Goal: Task Accomplishment & Management: Complete application form

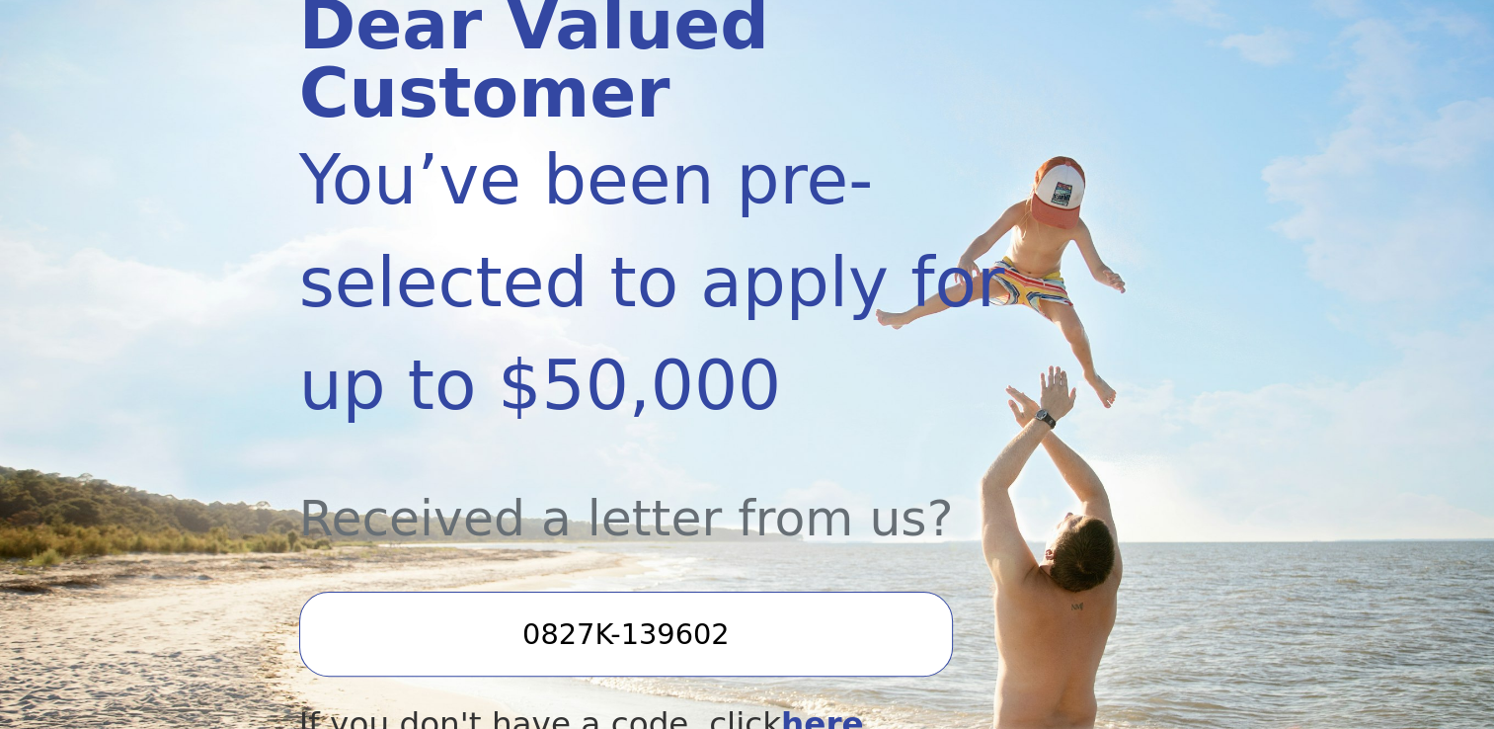
scroll to position [494, 0]
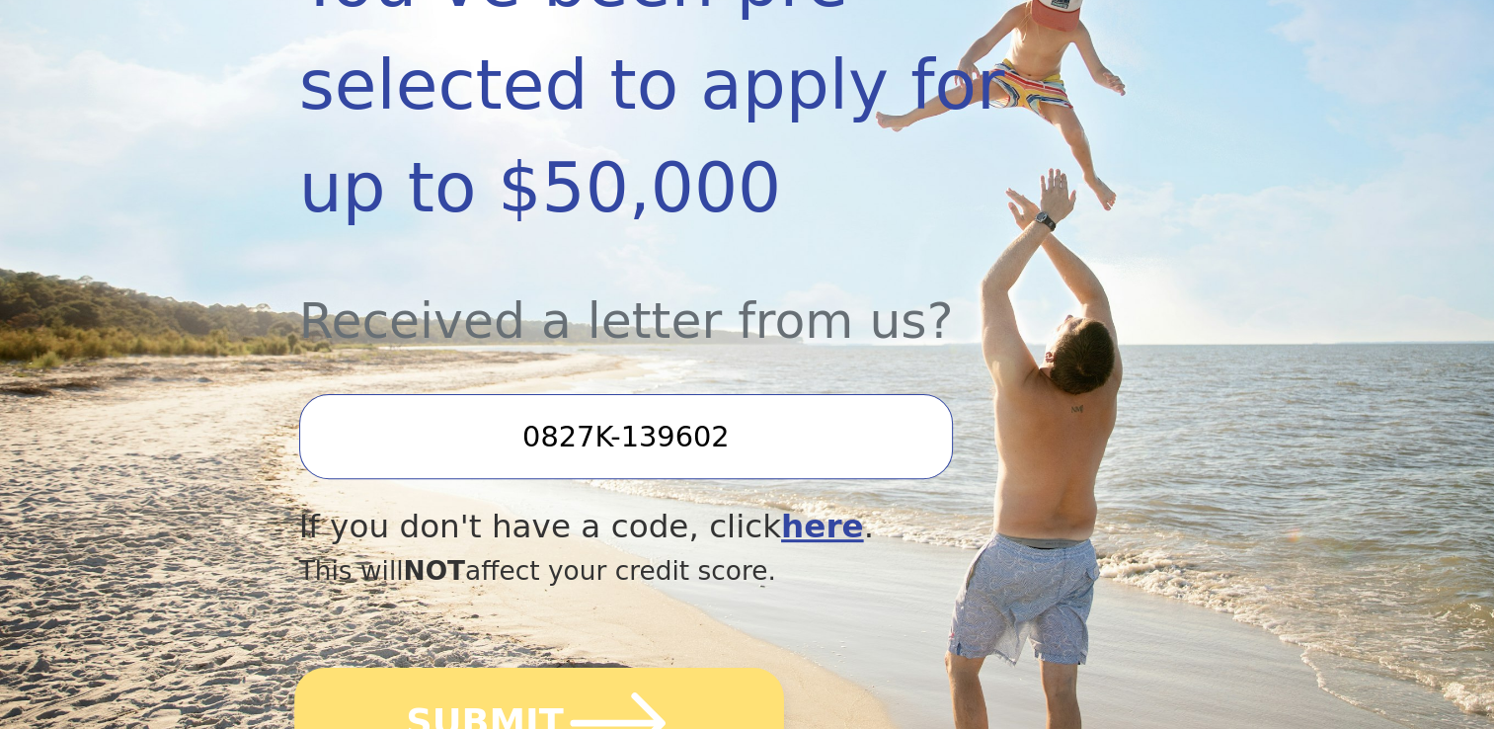
click at [652, 692] on icon "submit" at bounding box center [617, 722] width 95 height 61
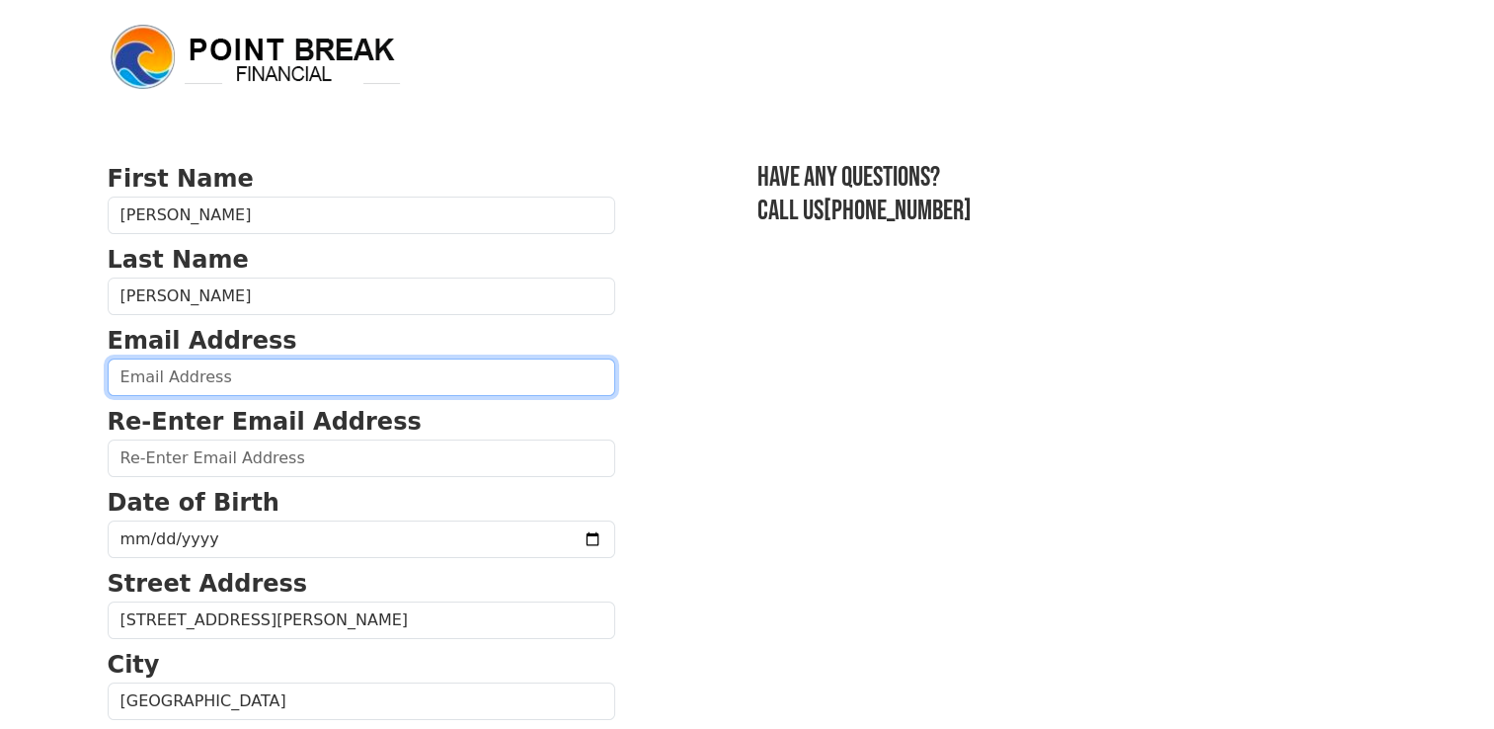
click at [275, 386] on input "email" at bounding box center [362, 377] width 508 height 38
type input "josephcantugalarza@gmail.com"
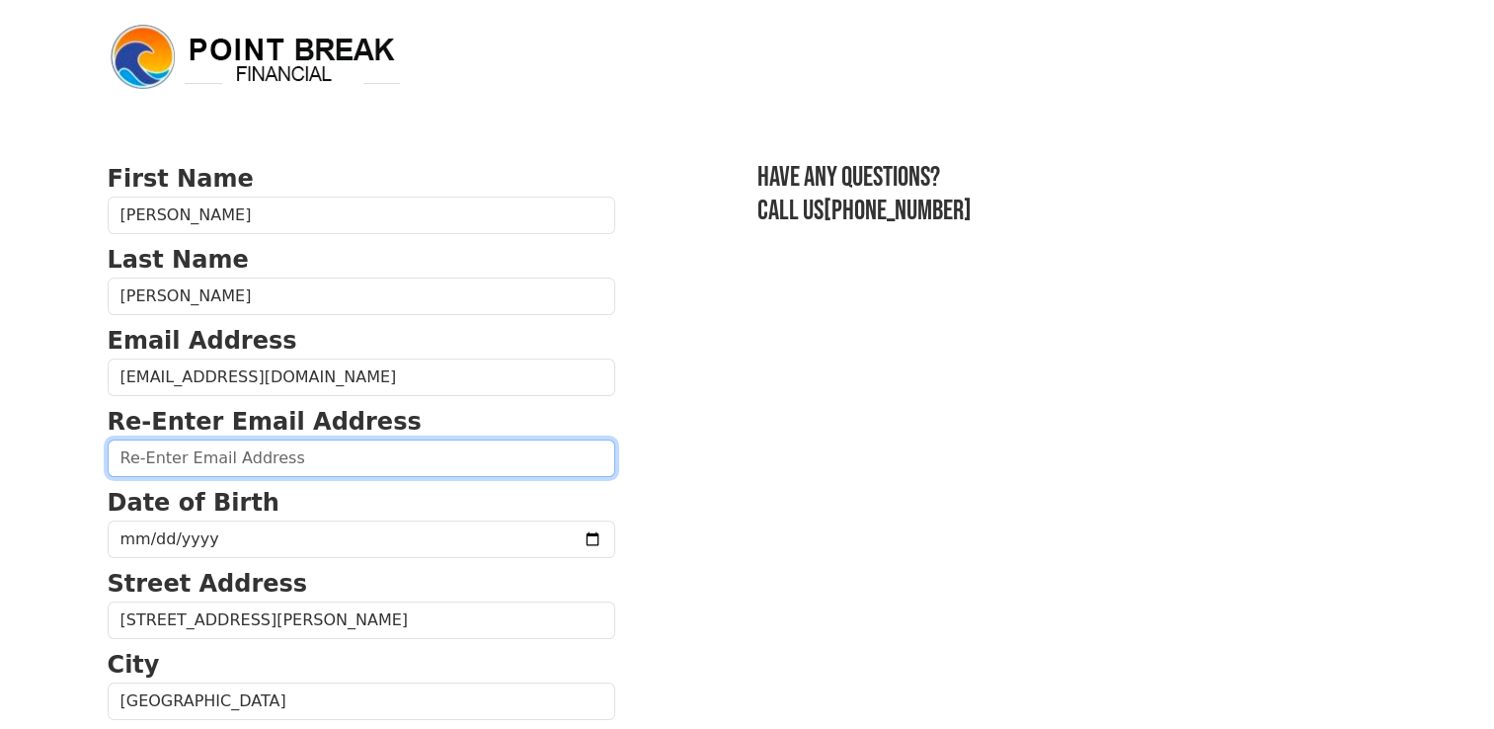
type input "josephcantugalarza@gmail.com"
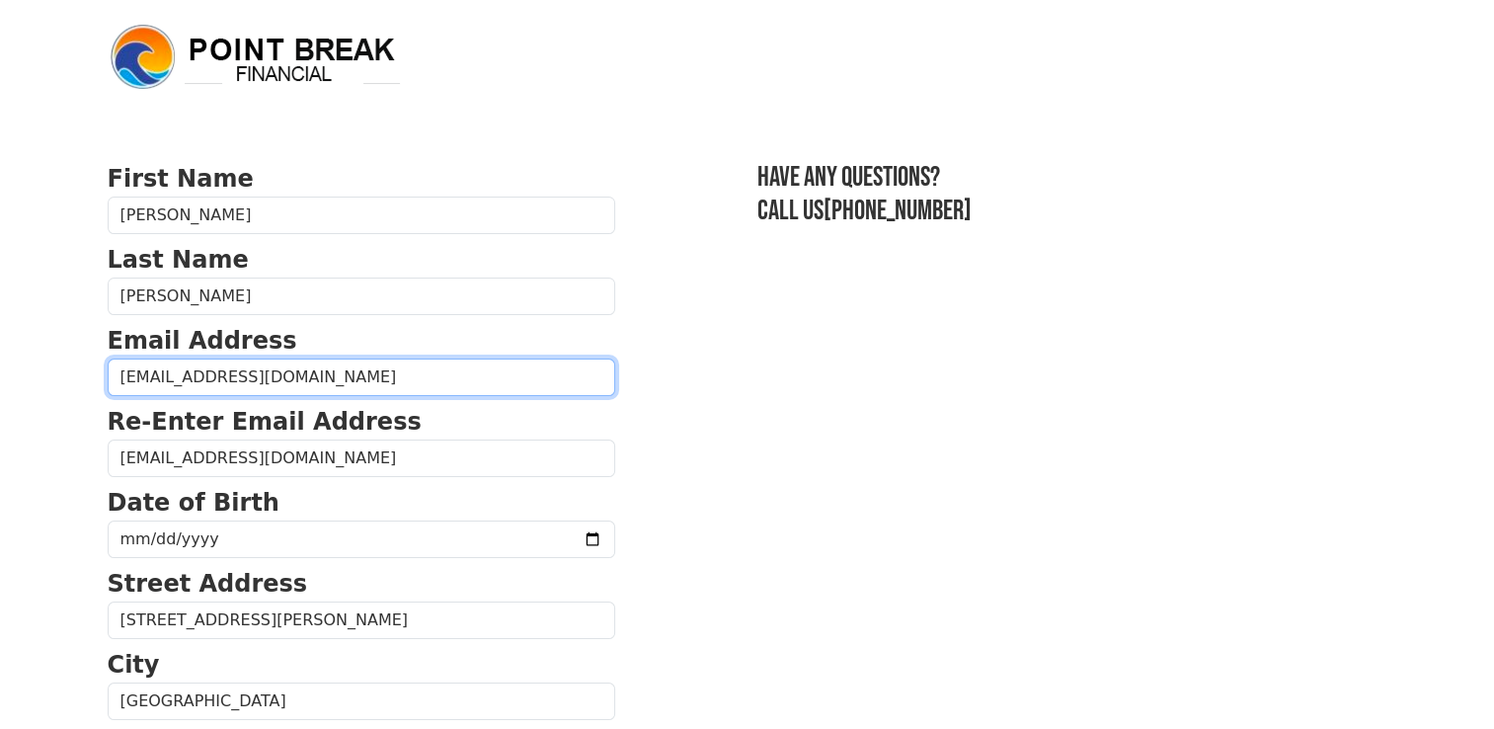
type input "(409) 550-8981"
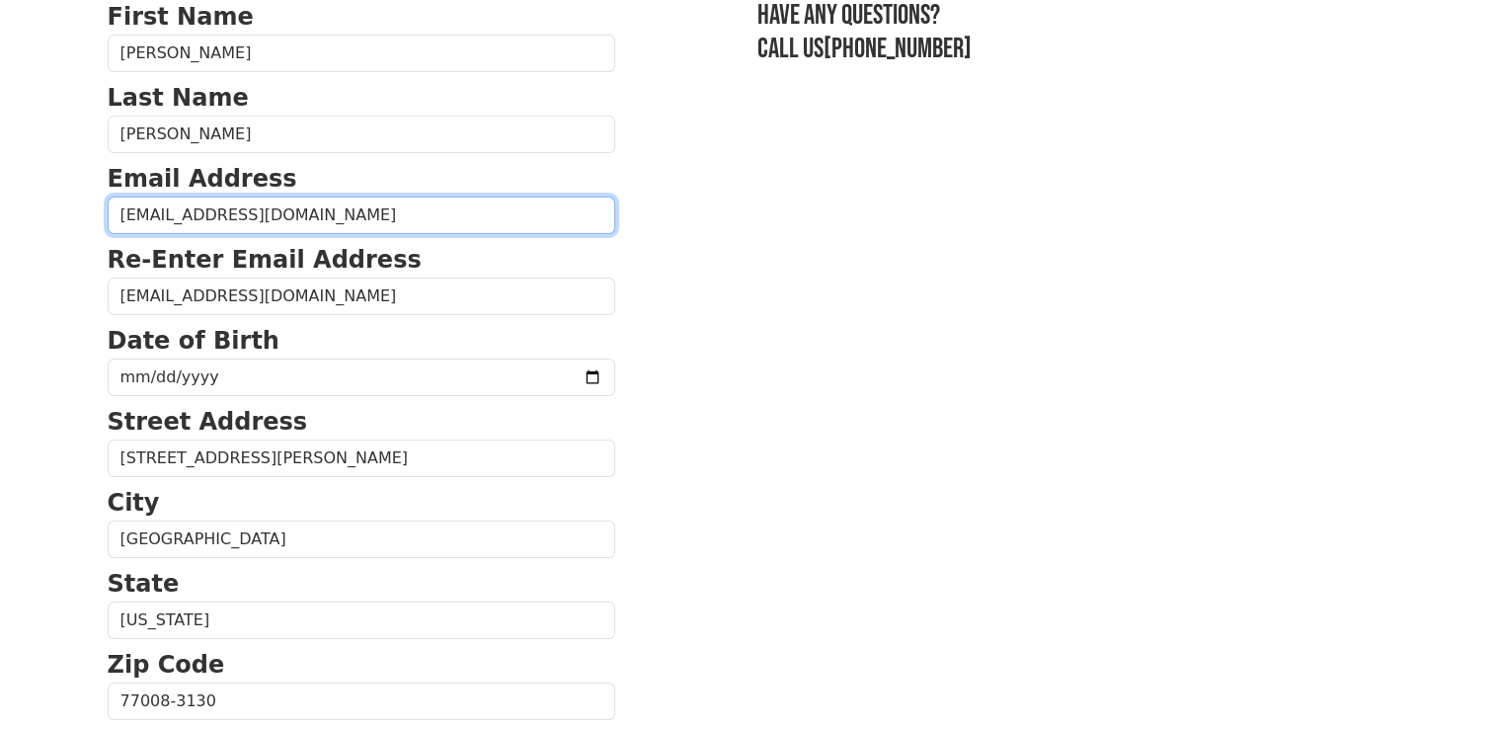
scroll to position [63, 0]
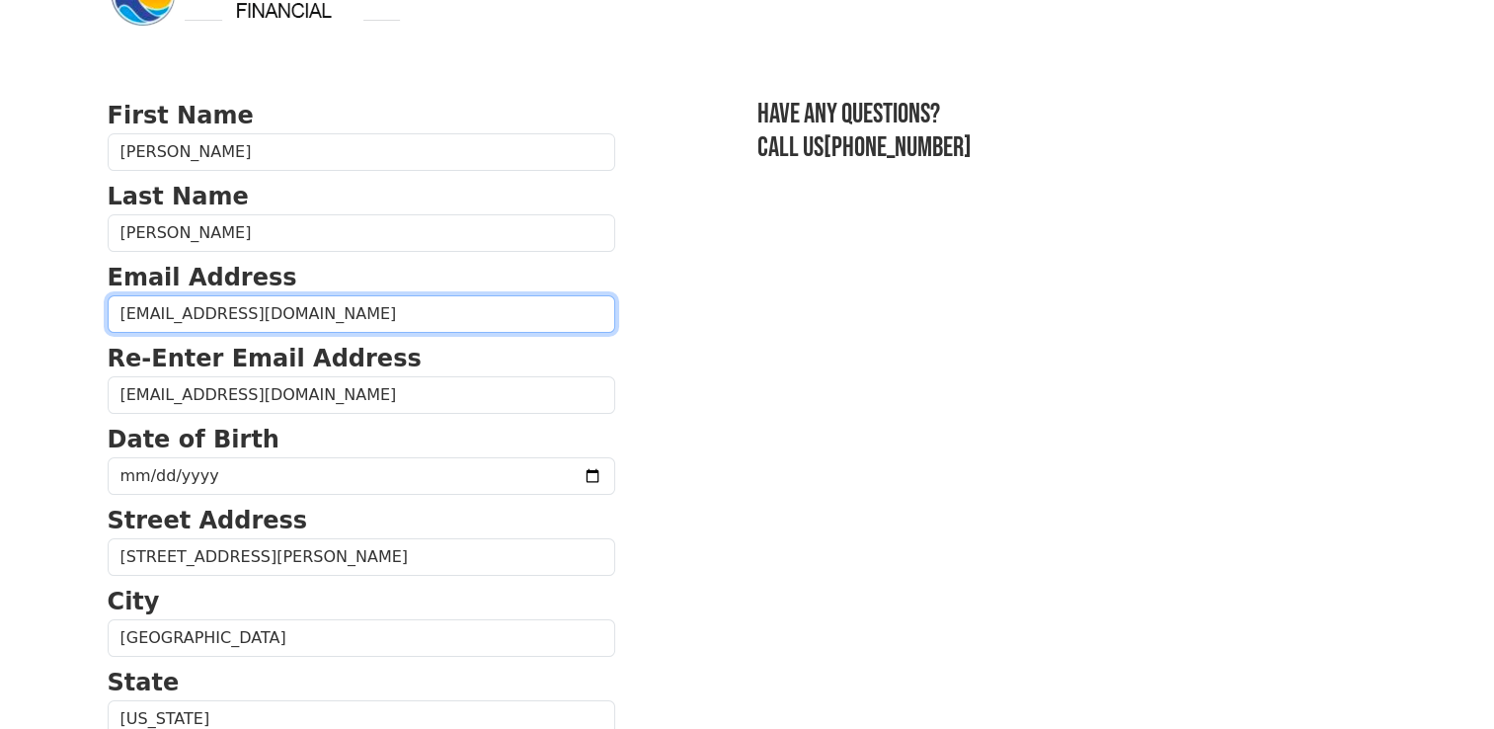
click at [164, 320] on input "josephcantugalarza@gmail.com" at bounding box center [362, 314] width 508 height 38
type input "joseph.cantugalarza@gmail.com"
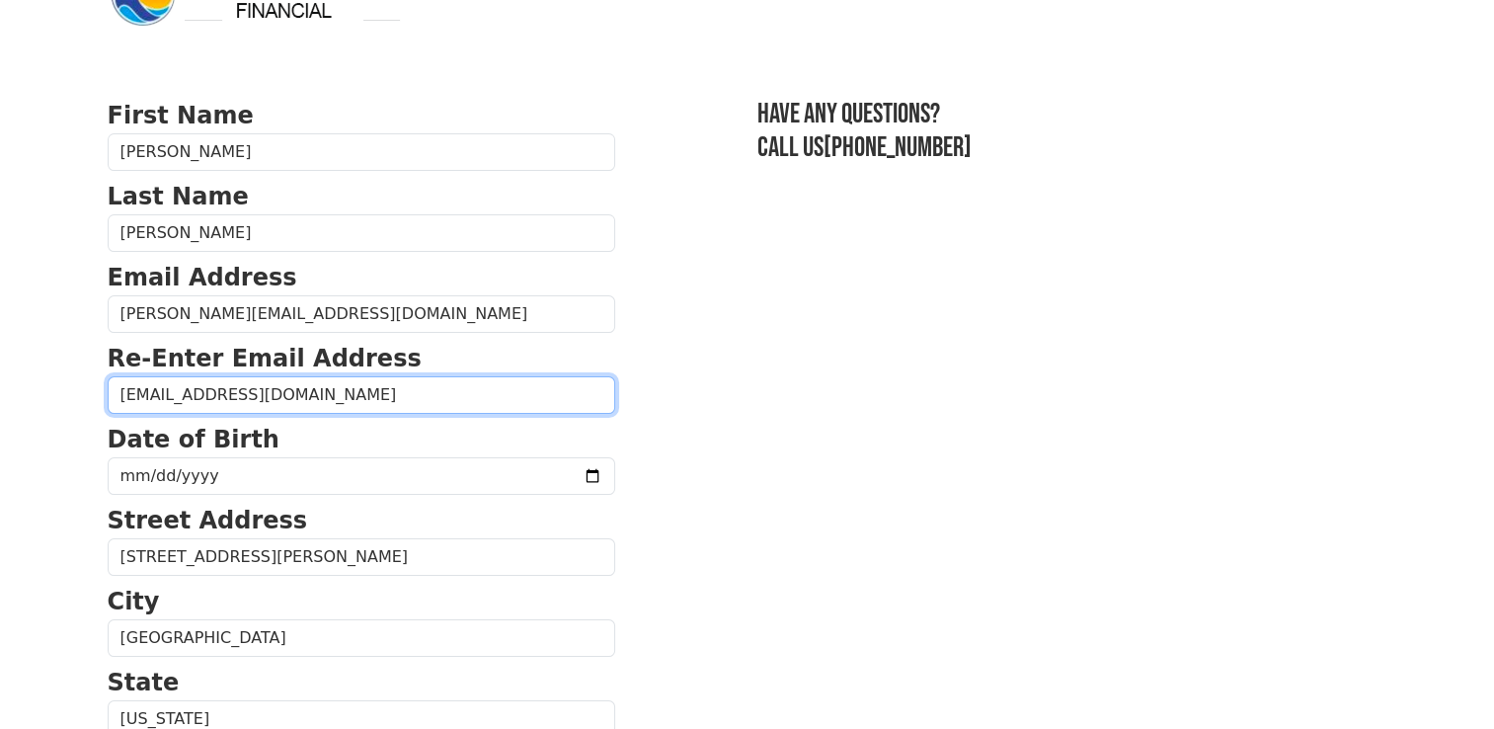
click at [166, 395] on input "josephcantugalarza@gmail.com" at bounding box center [362, 395] width 508 height 38
type input "joseph.cantugalarza@gmail.com"
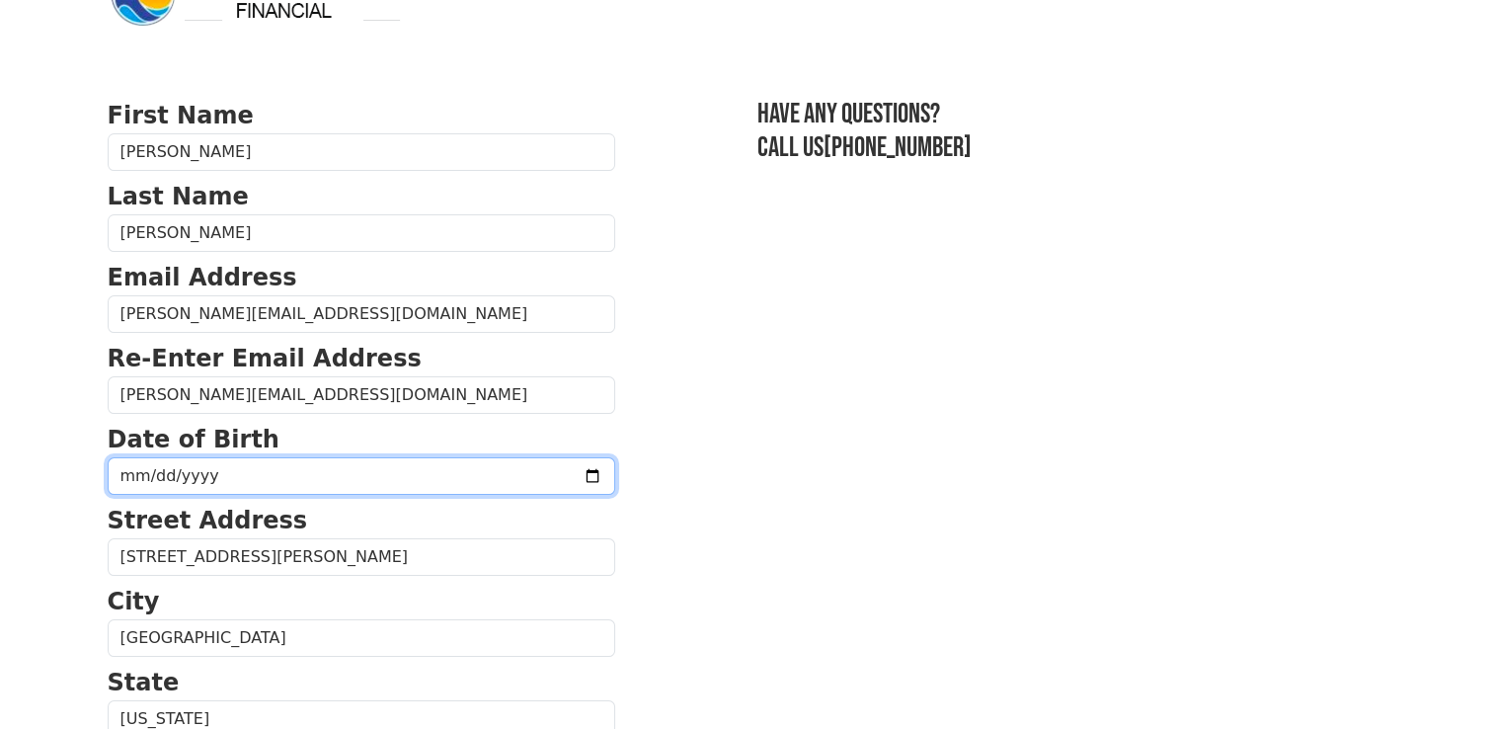
click at [142, 476] on input "date" at bounding box center [362, 476] width 508 height 38
type input "1987-07-29"
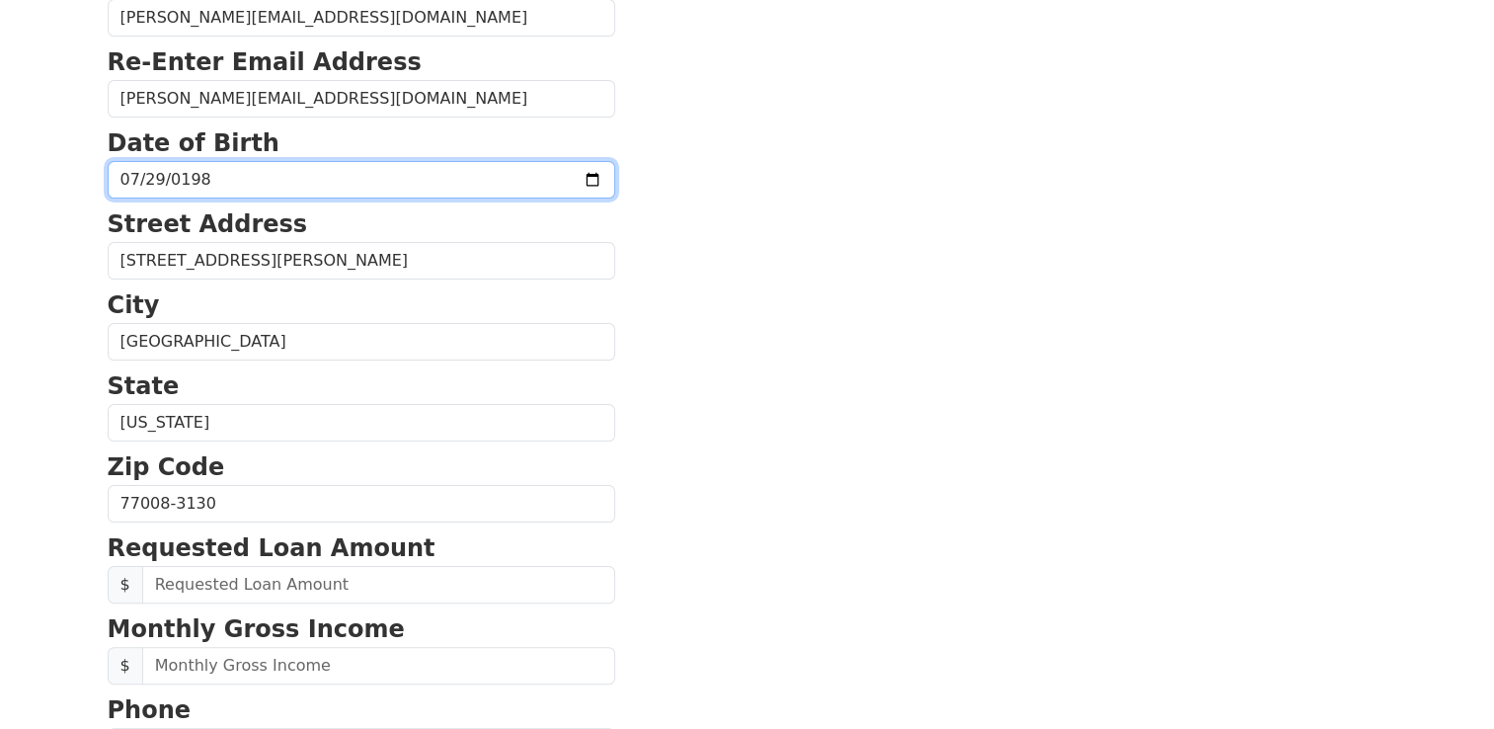
scroll to position [458, 0]
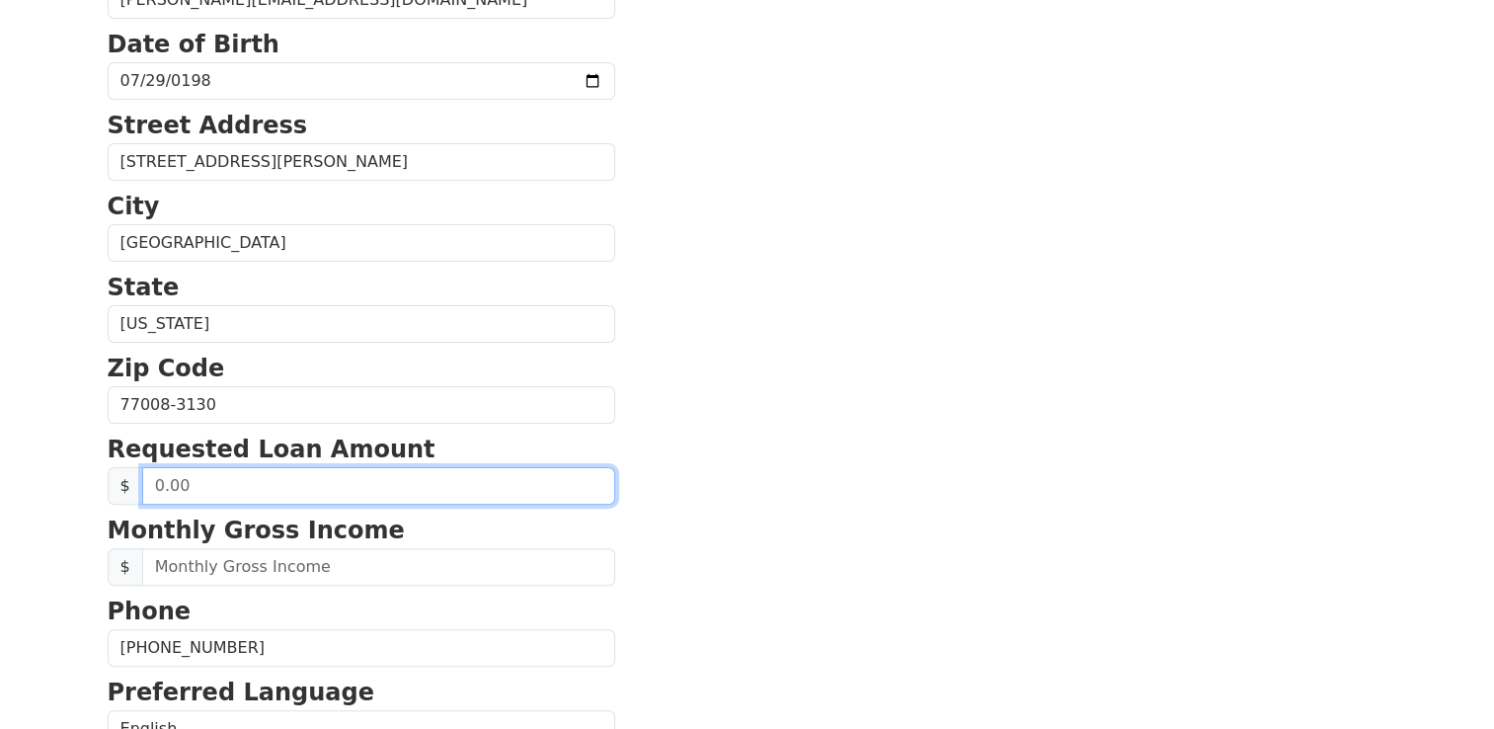
click at [179, 479] on input "text" at bounding box center [378, 486] width 473 height 38
click at [224, 477] on input "text" at bounding box center [378, 486] width 473 height 38
click at [188, 484] on input "2,500.00" at bounding box center [378, 486] width 473 height 38
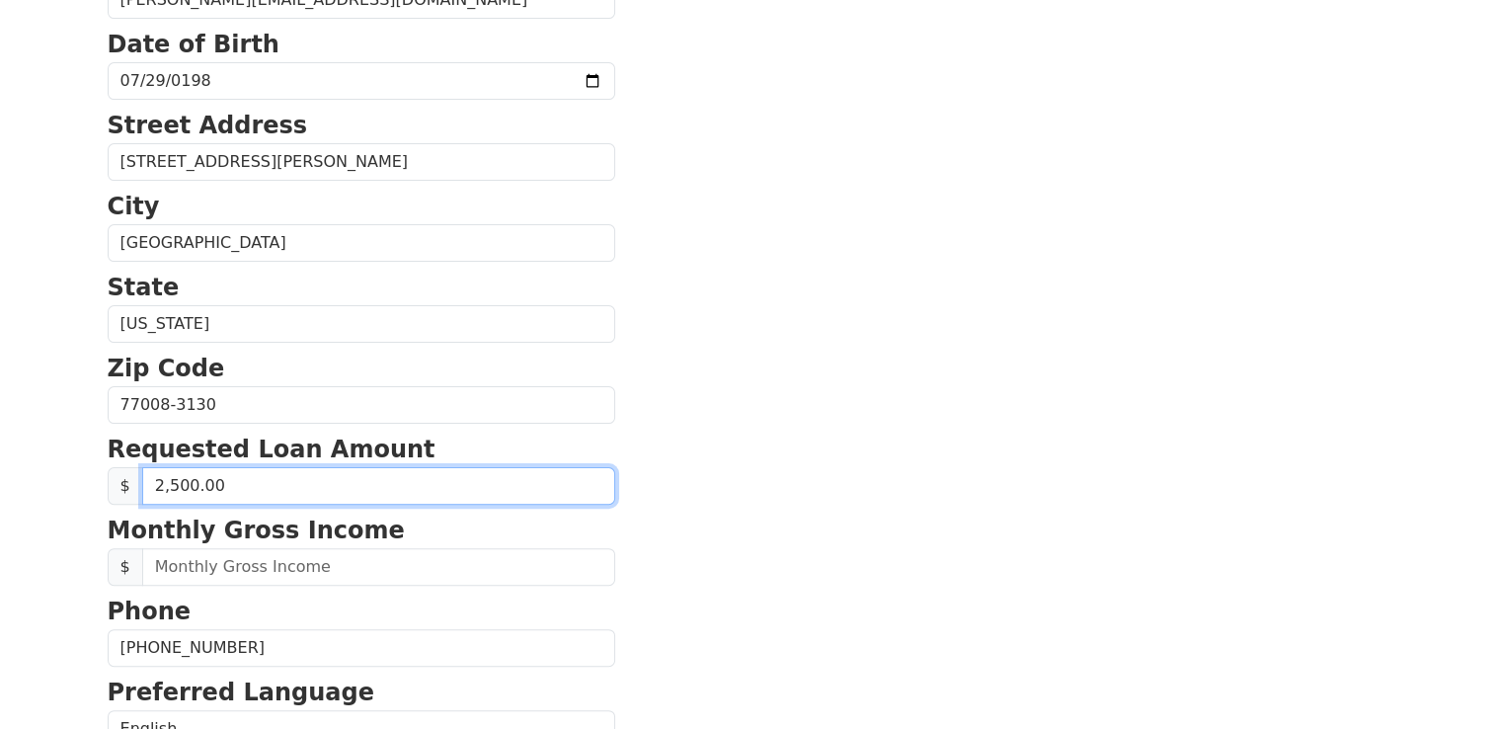
click at [188, 484] on input "2,500.00" at bounding box center [378, 486] width 473 height 38
type input "3,000.00"
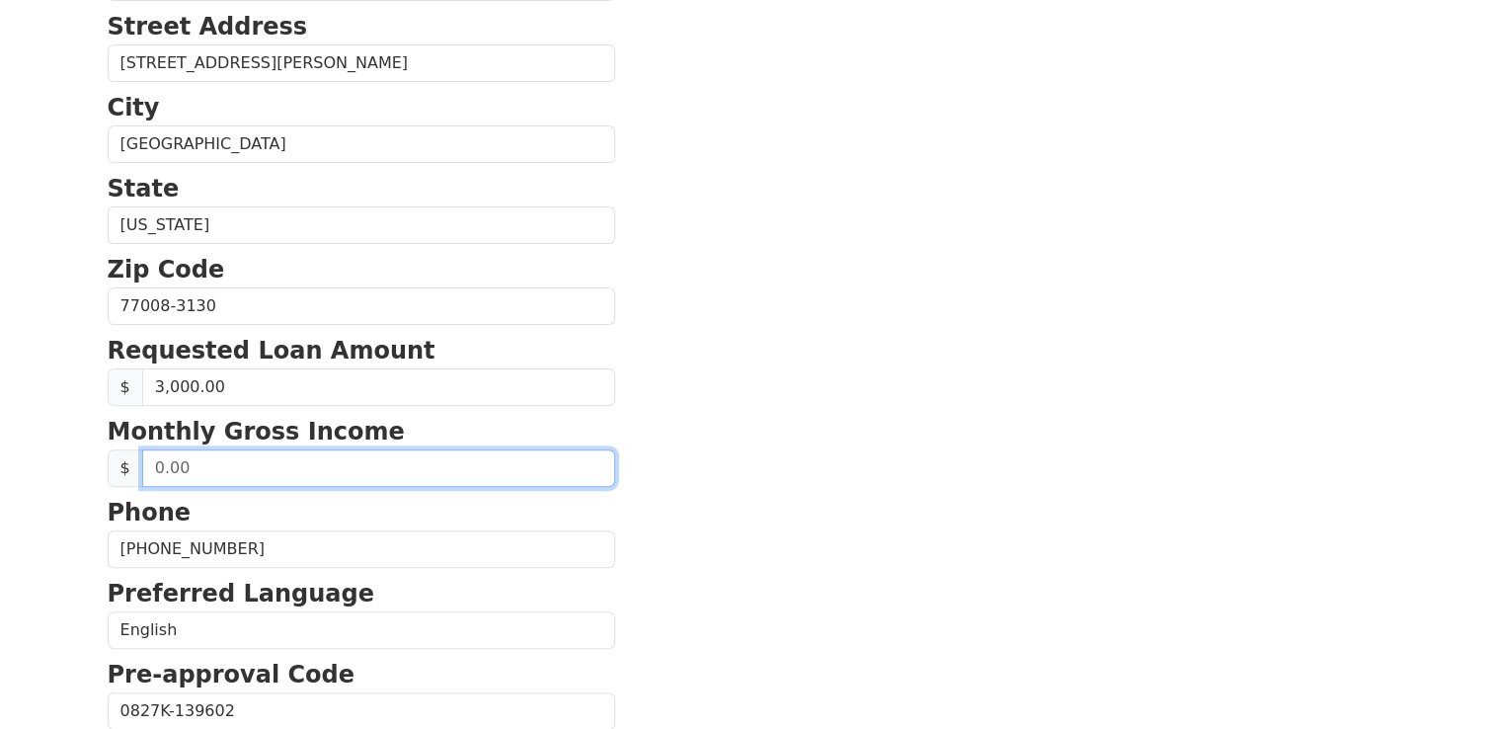
click at [217, 472] on input "text" at bounding box center [378, 468] width 473 height 38
type input "0.50"
drag, startPoint x: 186, startPoint y: 461, endPoint x: 127, endPoint y: 461, distance: 58.3
click at [127, 461] on div "$ 0.50" at bounding box center [362, 468] width 508 height 38
type input "5,000.00"
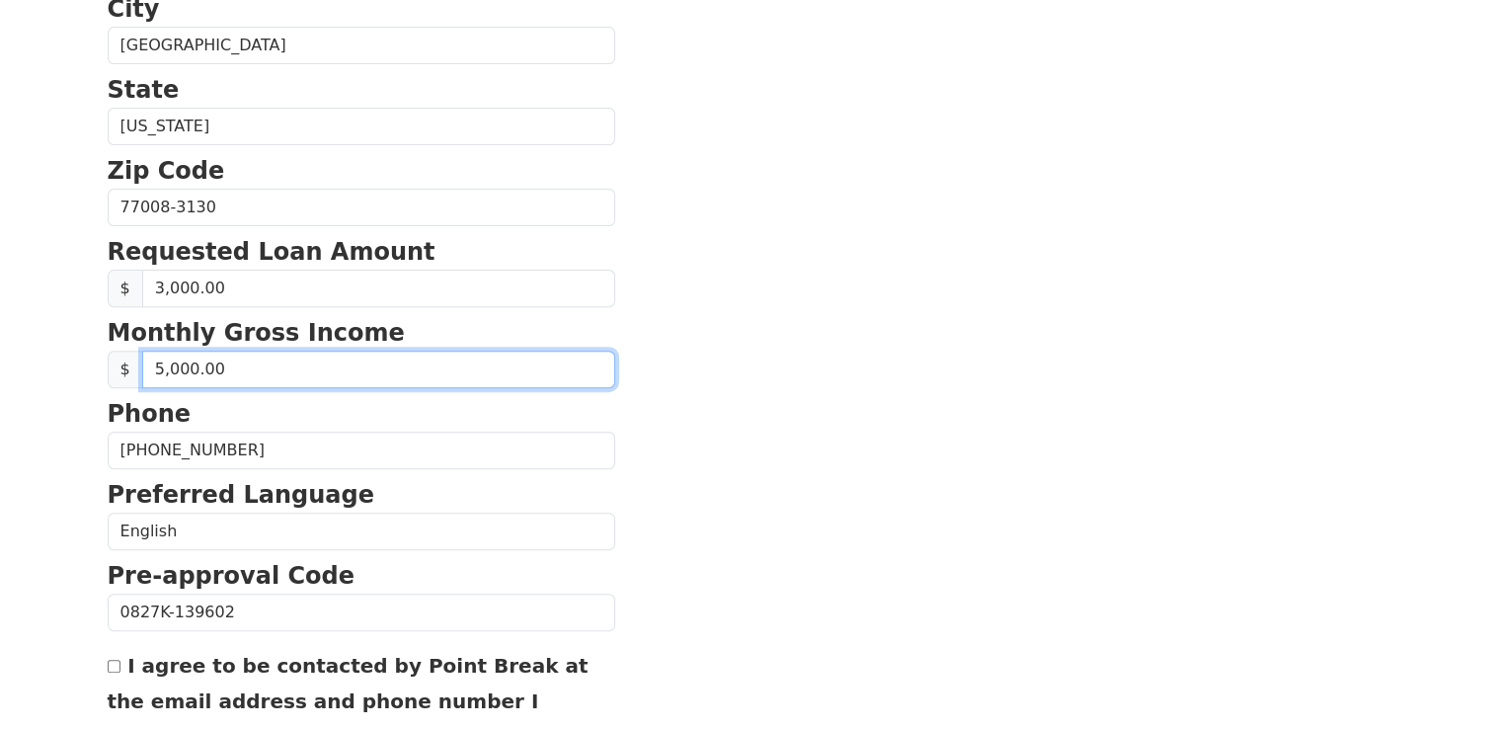
scroll to position [754, 0]
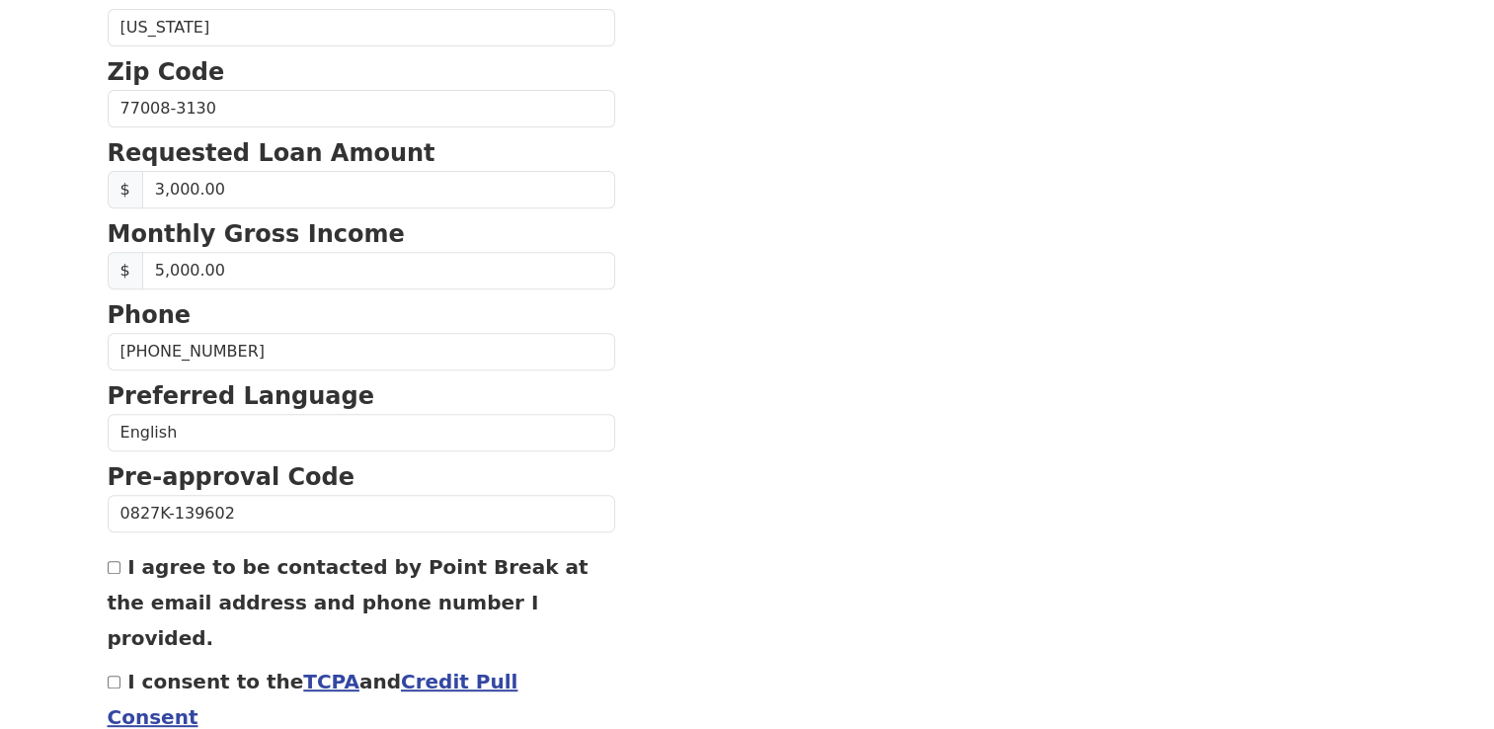
click at [115, 675] on input "I consent to the TCPA and Credit Pull Consent" at bounding box center [114, 681] width 13 height 13
checkbox input "true"
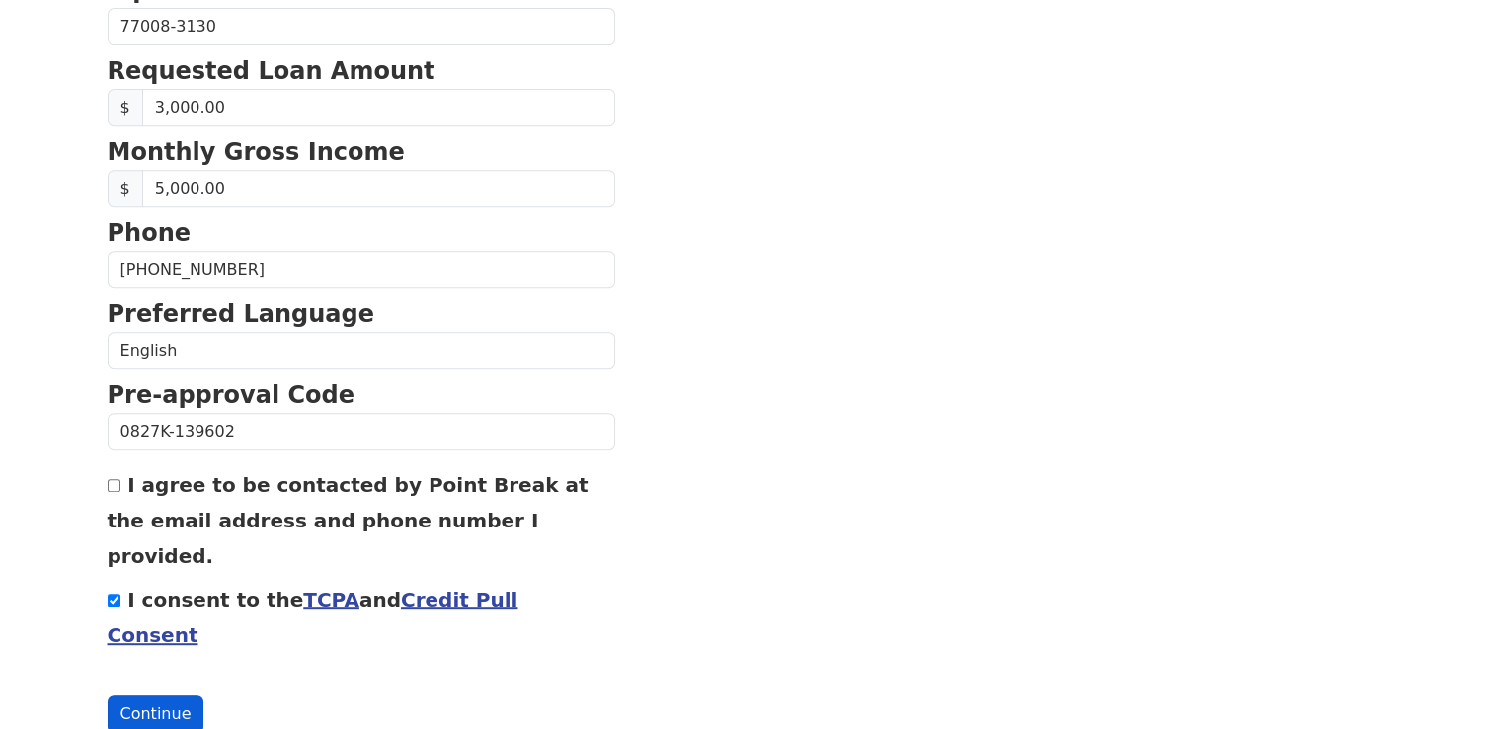
click at [162, 695] on button "Continue" at bounding box center [156, 714] width 97 height 38
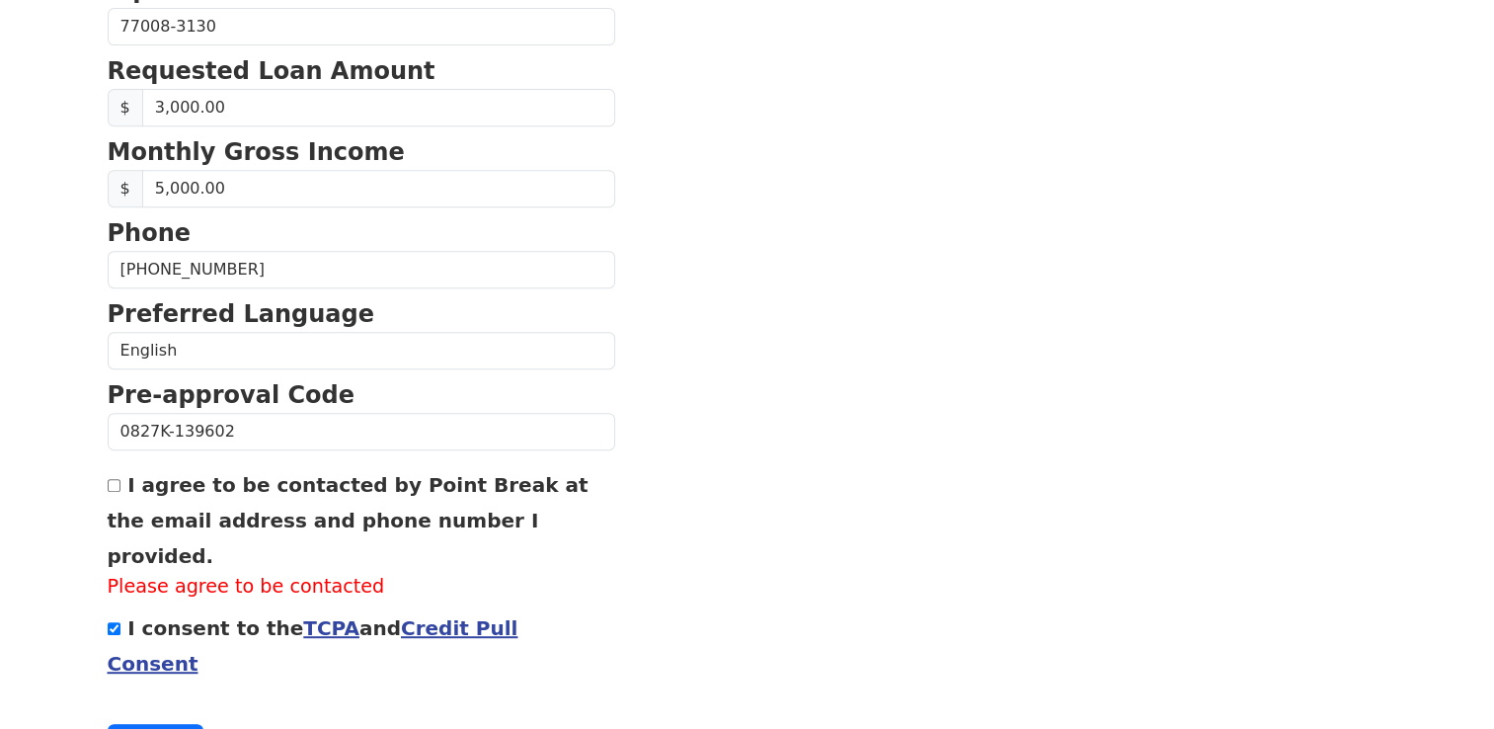
click at [111, 487] on input "I agree to be contacted by Point Break at the email address and phone number I …" at bounding box center [114, 485] width 13 height 13
checkbox input "true"
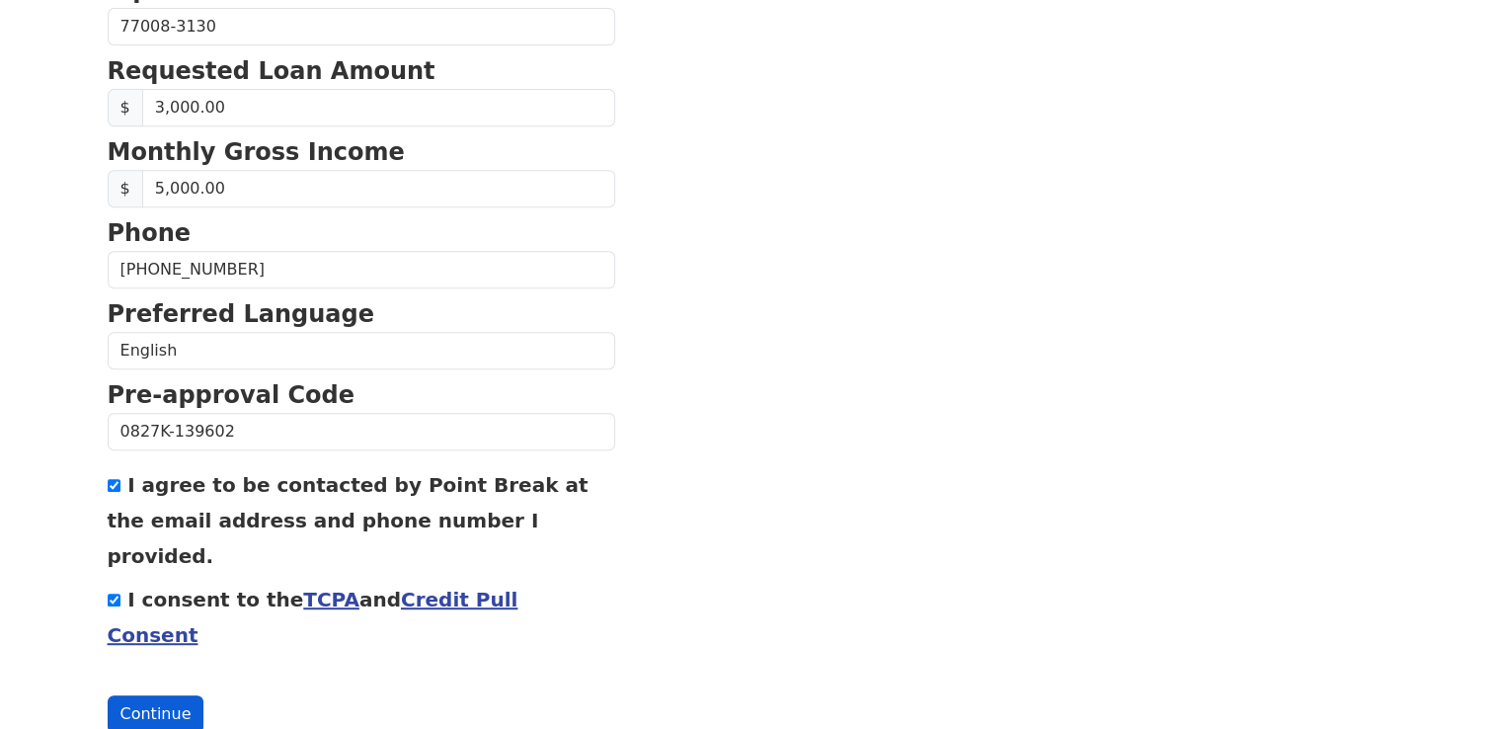
click at [130, 695] on button "Continue" at bounding box center [156, 714] width 97 height 38
